Goal: Information Seeking & Learning: Learn about a topic

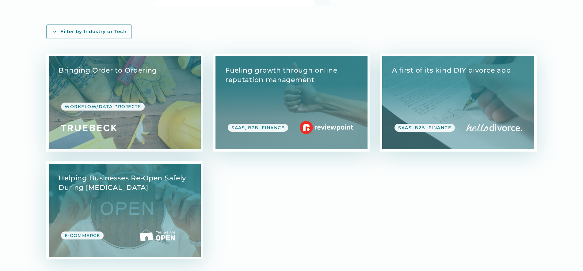
scroll to position [145, 0]
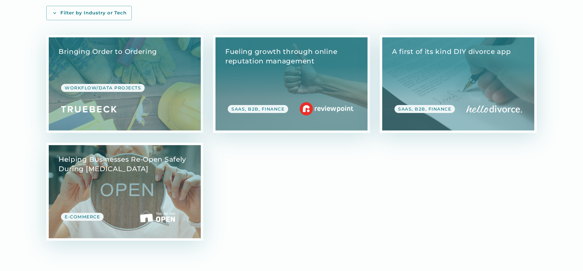
click at [101, 172] on link "View Case Study" at bounding box center [125, 191] width 152 height 93
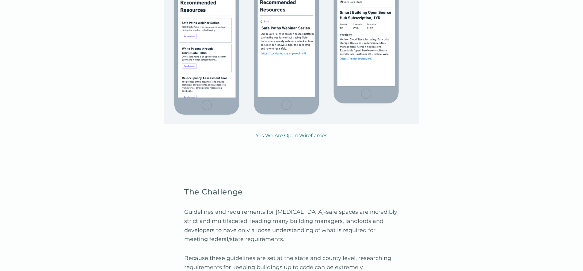
scroll to position [708, 0]
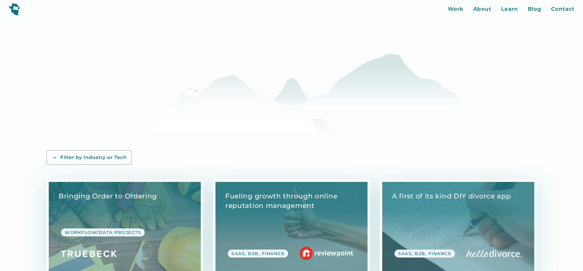
scroll to position [145, 0]
